Goal: Task Accomplishment & Management: Manage account settings

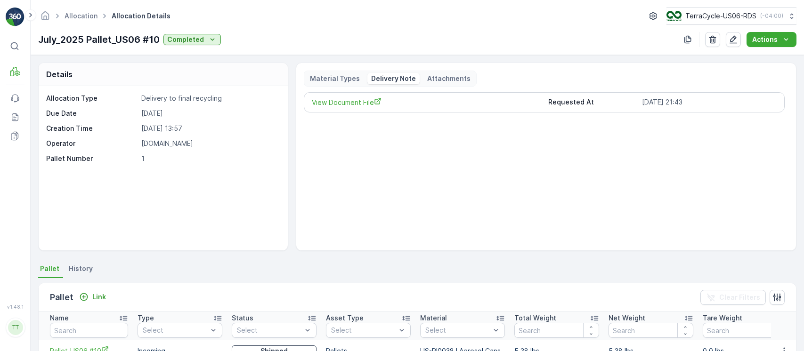
click at [706, 22] on button "TerraCycle-US06-RDS ( -04:00 )" at bounding box center [731, 16] width 130 height 17
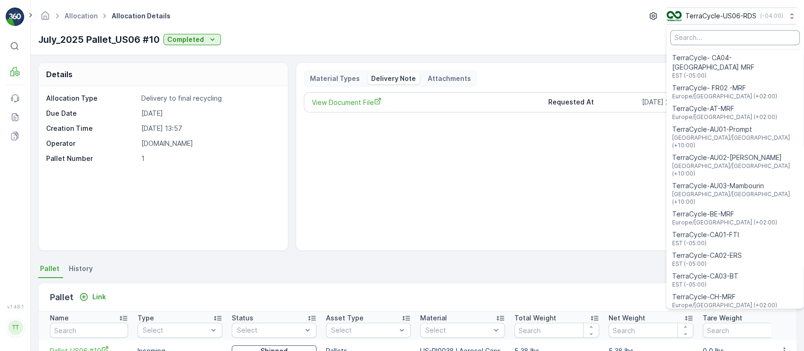
click at [693, 36] on input "Menu" at bounding box center [734, 37] width 129 height 15
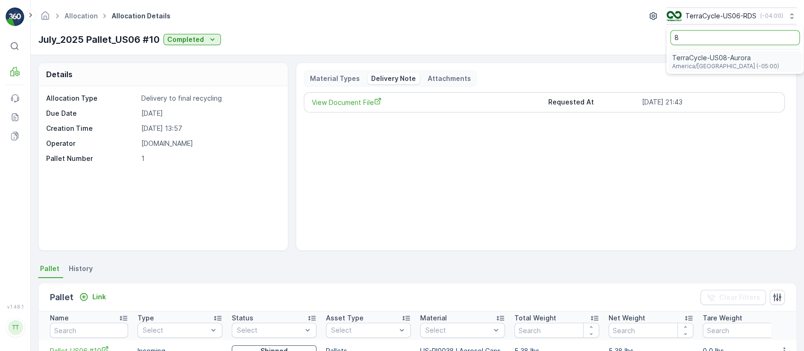
type input "8"
click at [699, 61] on span "TerraCycle-US08-Aurora" at bounding box center [725, 57] width 107 height 9
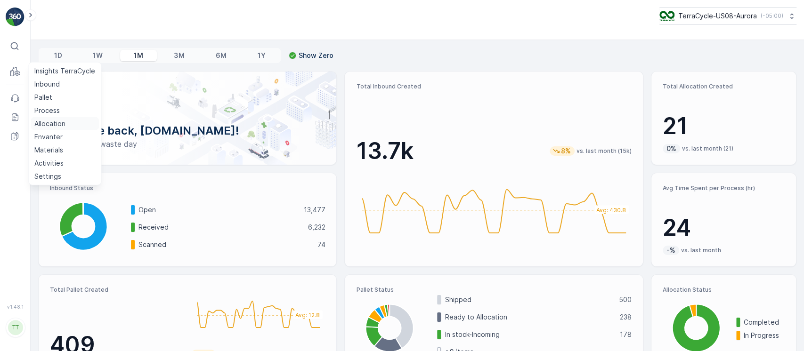
click at [52, 126] on p "Allocation" at bounding box center [49, 123] width 31 height 9
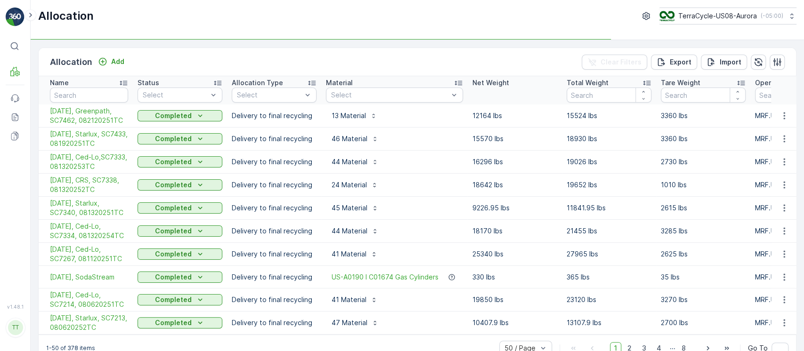
click at [78, 88] on th "Name" at bounding box center [86, 90] width 94 height 28
click at [77, 89] on input "text" at bounding box center [89, 95] width 78 height 15
paste input "SC6023"
type input "SC6023"
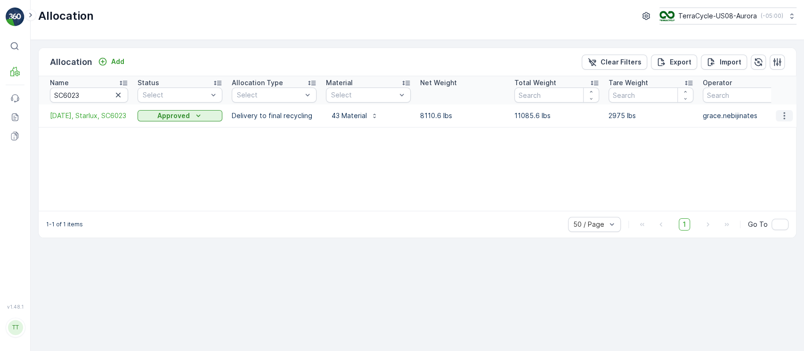
click at [781, 115] on icon "button" at bounding box center [783, 115] width 9 height 9
click at [778, 137] on div "Edit Allocation" at bounding box center [766, 143] width 75 height 13
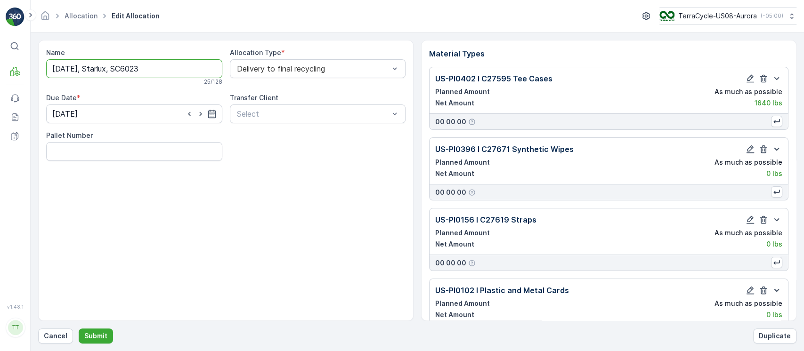
drag, startPoint x: 196, startPoint y: 62, endPoint x: 0, endPoint y: 63, distance: 195.9
click at [0, 63] on div "⌘B MRF Events Reports Documents v 1.48.1 TT [DOMAIN_NAME] [DOMAIN_NAME][EMAIL_A…" at bounding box center [402, 175] width 804 height 351
paste input ", 050720251TC"
type input "[DATE], Starlux, SC6023, 050720251TC"
click at [98, 337] on p "Submit" at bounding box center [95, 335] width 23 height 9
